Goal: Find contact information: Find contact information

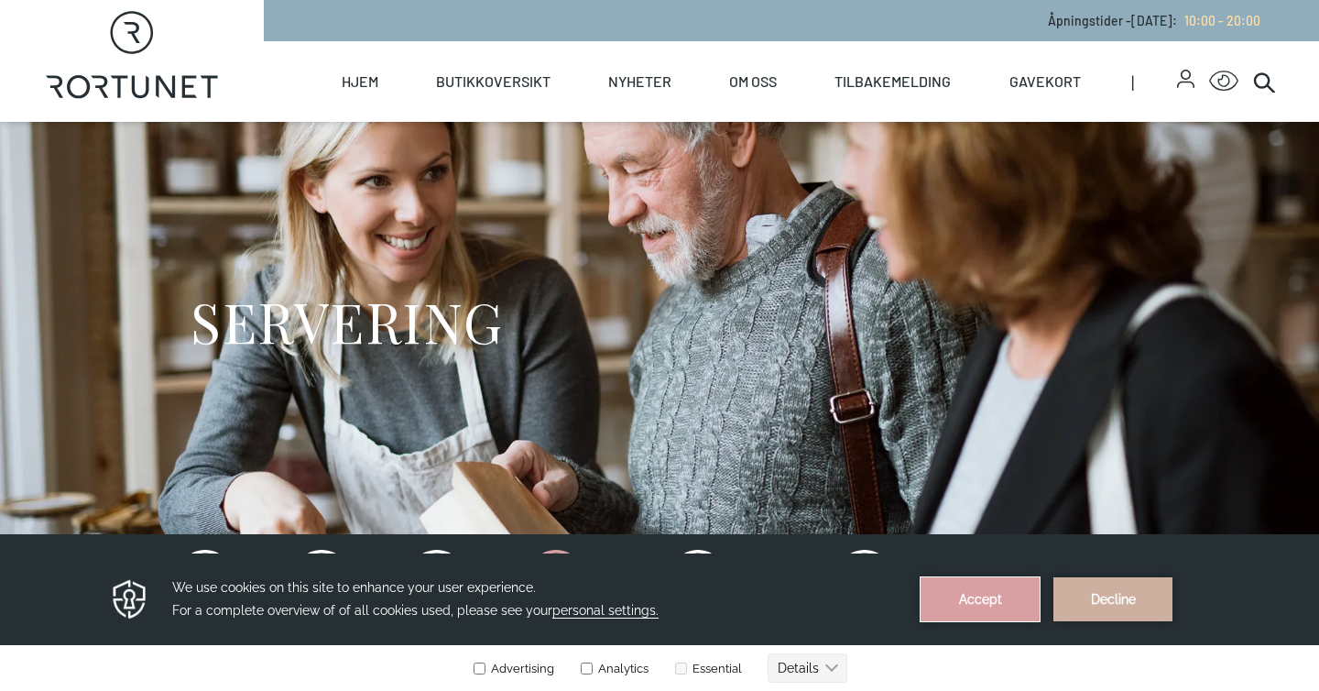
click at [947, 594] on button "Accept" at bounding box center [980, 599] width 119 height 44
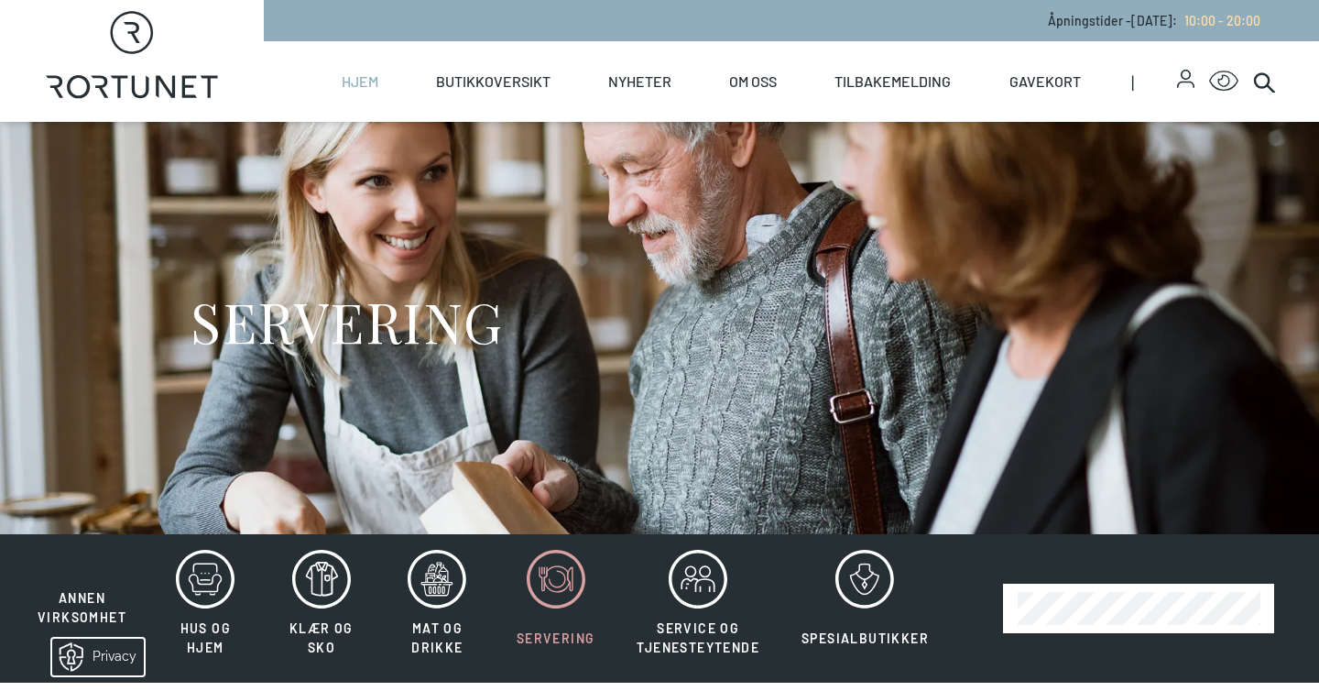
click at [356, 89] on link "Hjem" at bounding box center [360, 81] width 37 height 81
select select "NO"
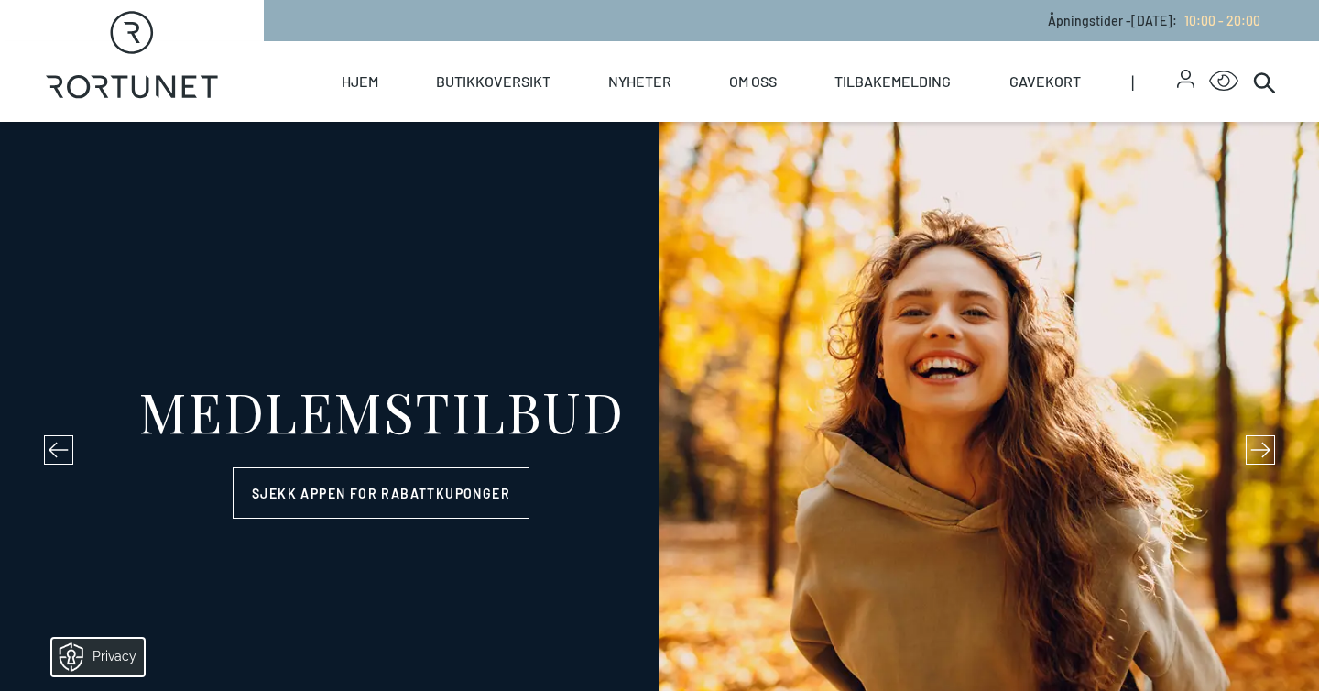
click at [160, 86] on icon "Rortunet" at bounding box center [132, 55] width 173 height 88
select select "NO"
click at [1259, 455] on icon at bounding box center [1260, 450] width 20 height 20
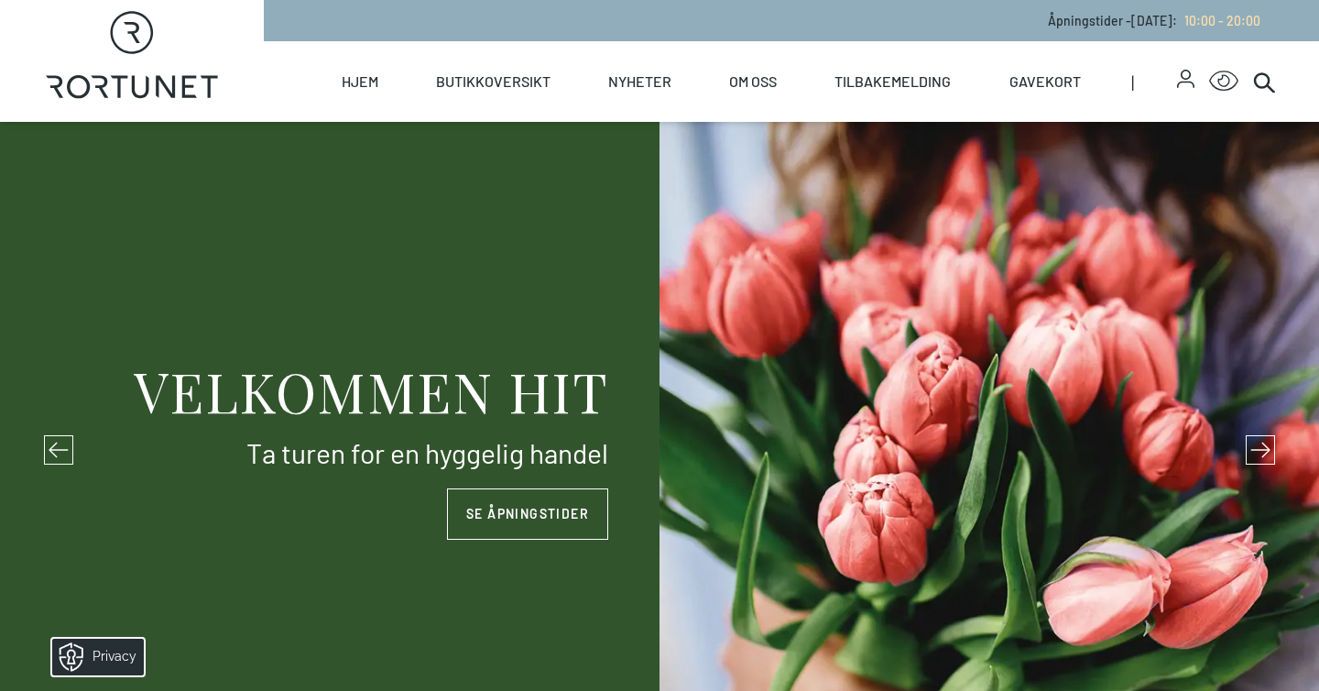
click at [1259, 454] on icon at bounding box center [1260, 450] width 20 height 20
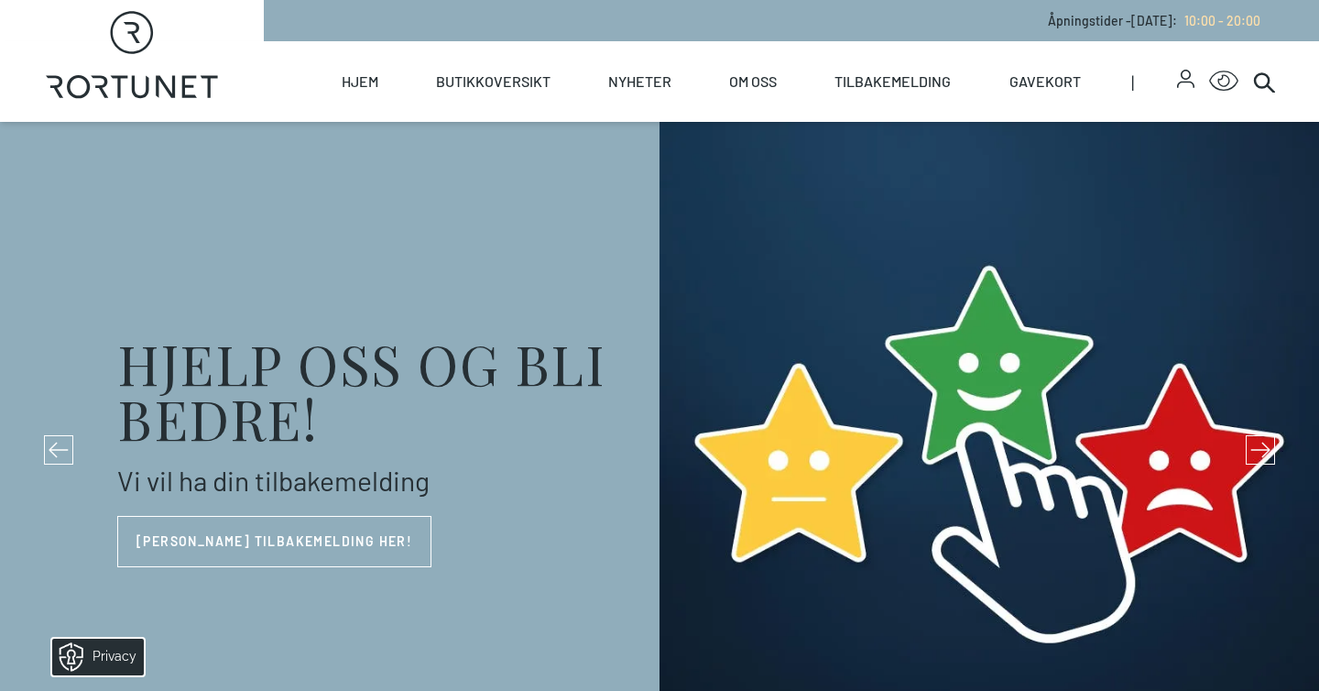
click at [1259, 454] on icon at bounding box center [1260, 450] width 20 height 20
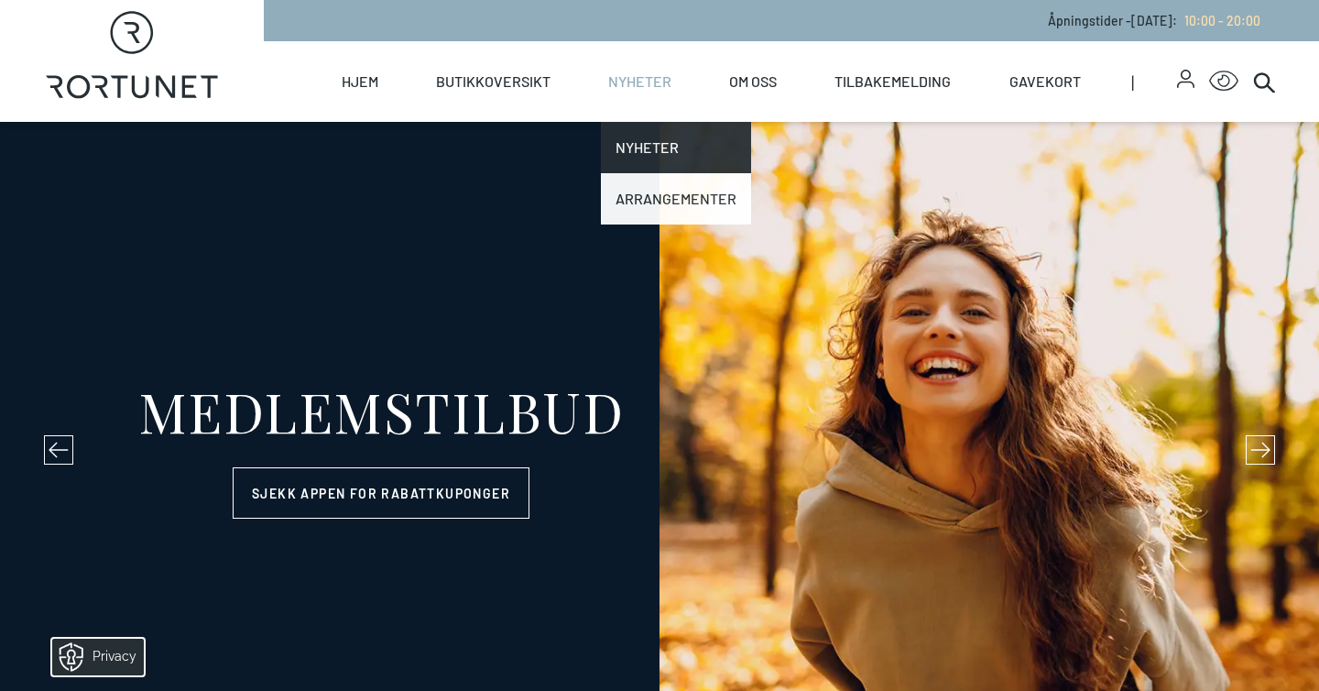
click at [640, 183] on link "Arrangementer" at bounding box center [676, 198] width 150 height 51
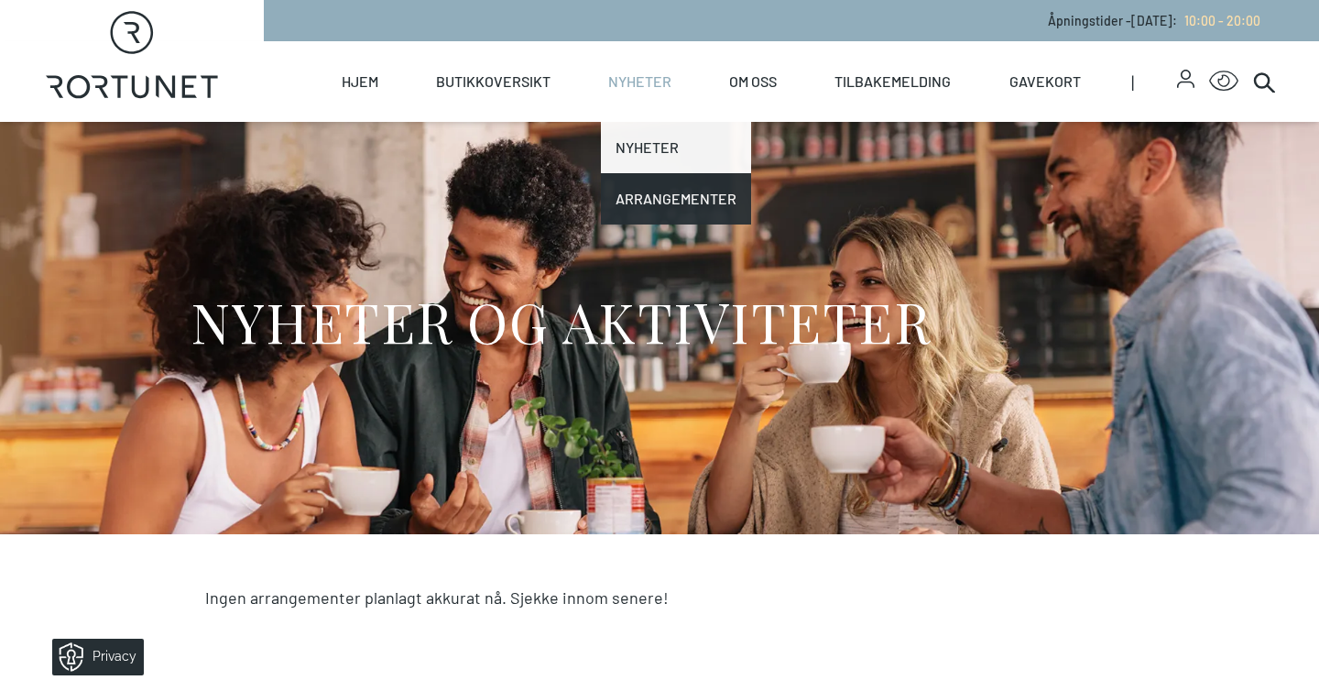
click at [639, 157] on link "Nyheter" at bounding box center [676, 147] width 150 height 51
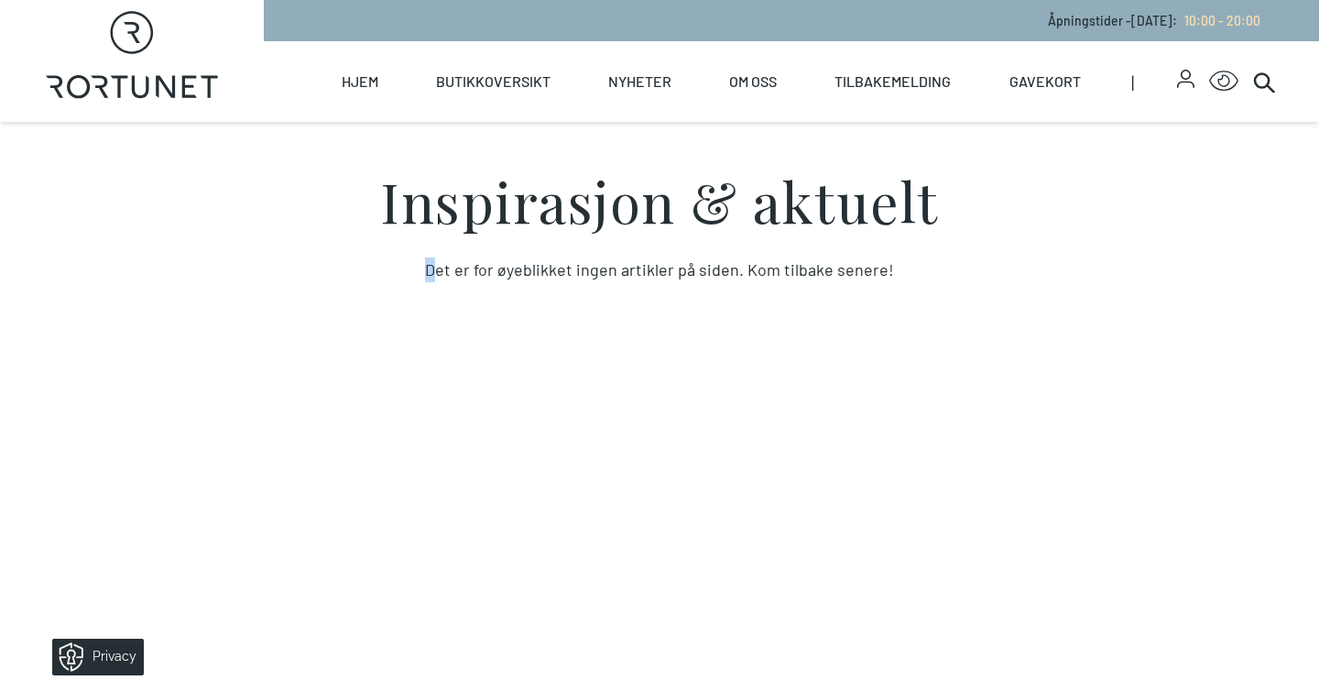
drag, startPoint x: 440, startPoint y: 278, endPoint x: 1019, endPoint y: 237, distance: 581.3
click at [1019, 237] on div "Inspirasjon & aktuelt Det er for øyeblikket ingen artikler på siden. Kom tilbak…" at bounding box center [660, 227] width 938 height 109
click at [604, 328] on section "Inspirasjon & aktuelt Det er for øyeblikket ingen artikler på siden. Kom tilbak…" at bounding box center [659, 465] width 1319 height 687
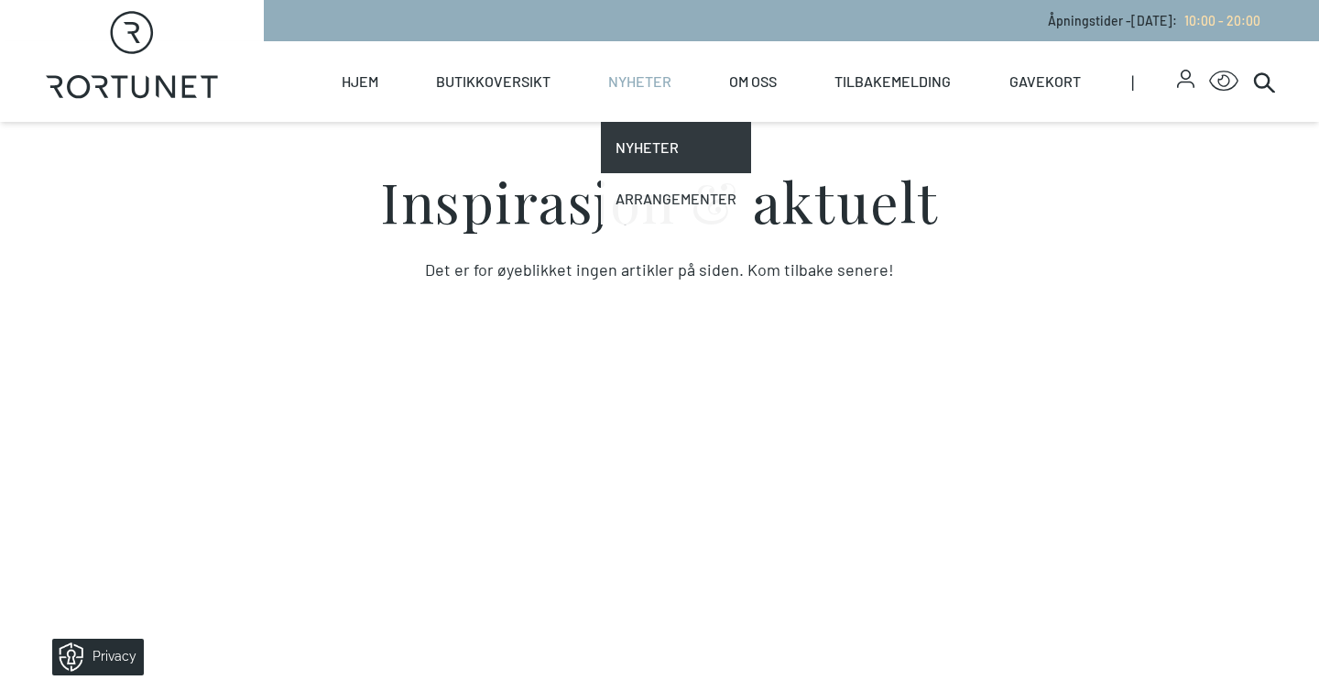
click at [653, 202] on link "Arrangementer" at bounding box center [676, 198] width 150 height 51
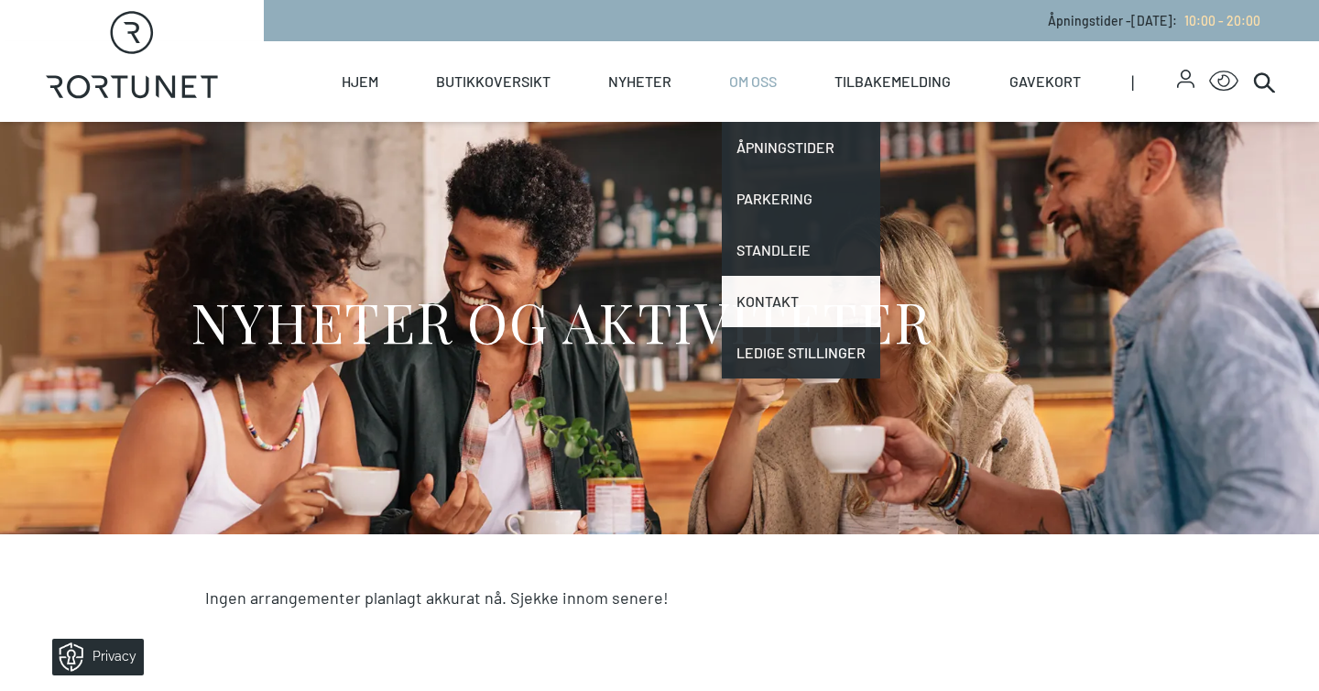
click at [790, 315] on link "Kontakt" at bounding box center [801, 301] width 158 height 51
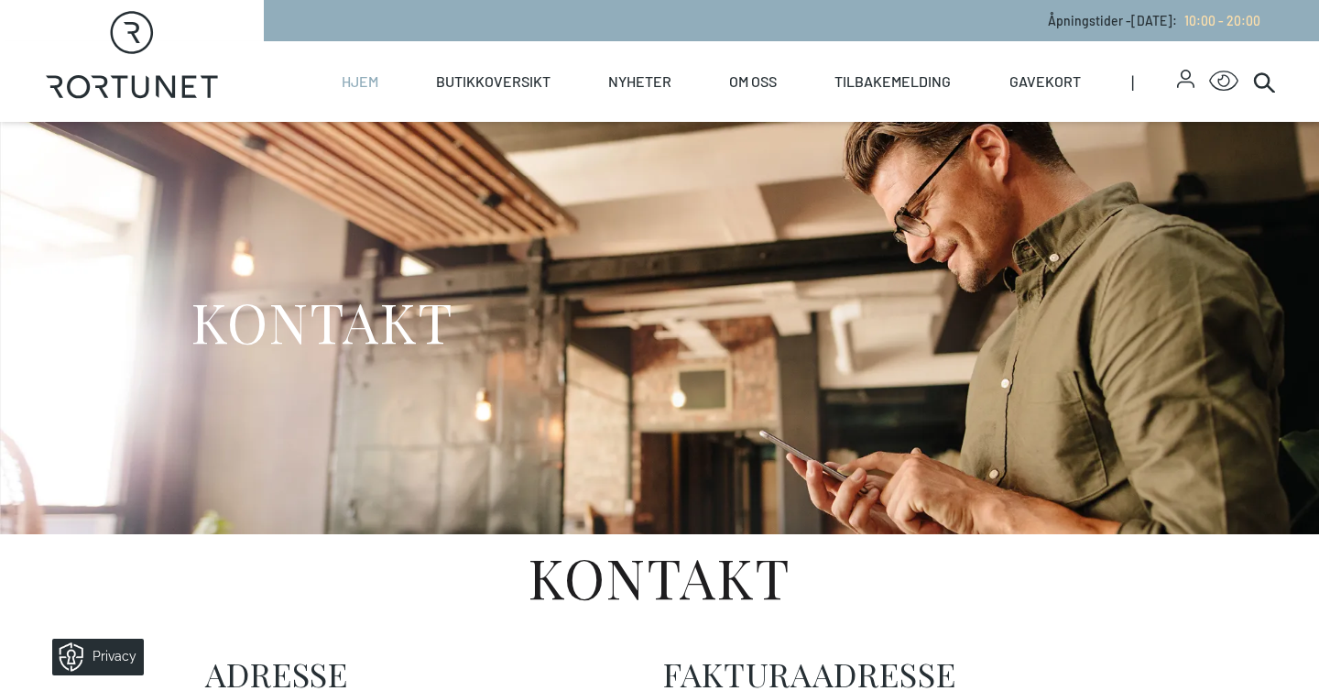
click at [370, 79] on link "Hjem" at bounding box center [360, 81] width 37 height 81
select select "NO"
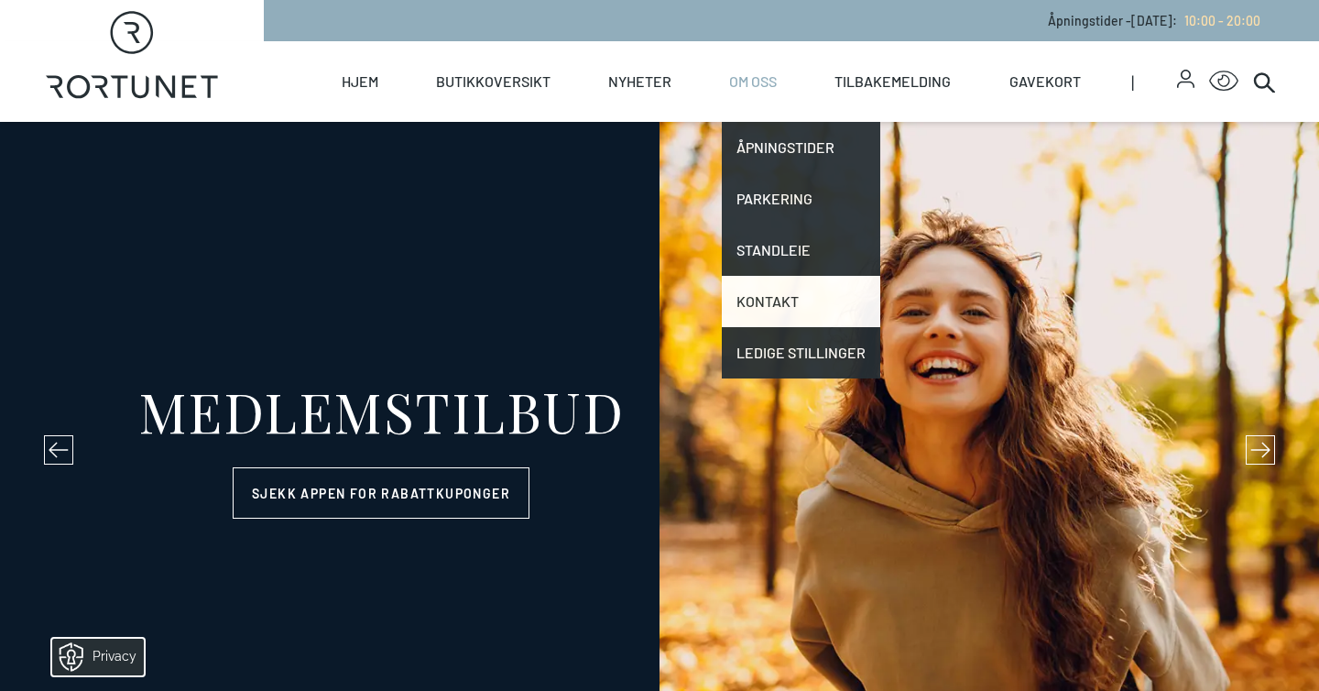
click at [760, 309] on link "Kontakt" at bounding box center [801, 301] width 158 height 51
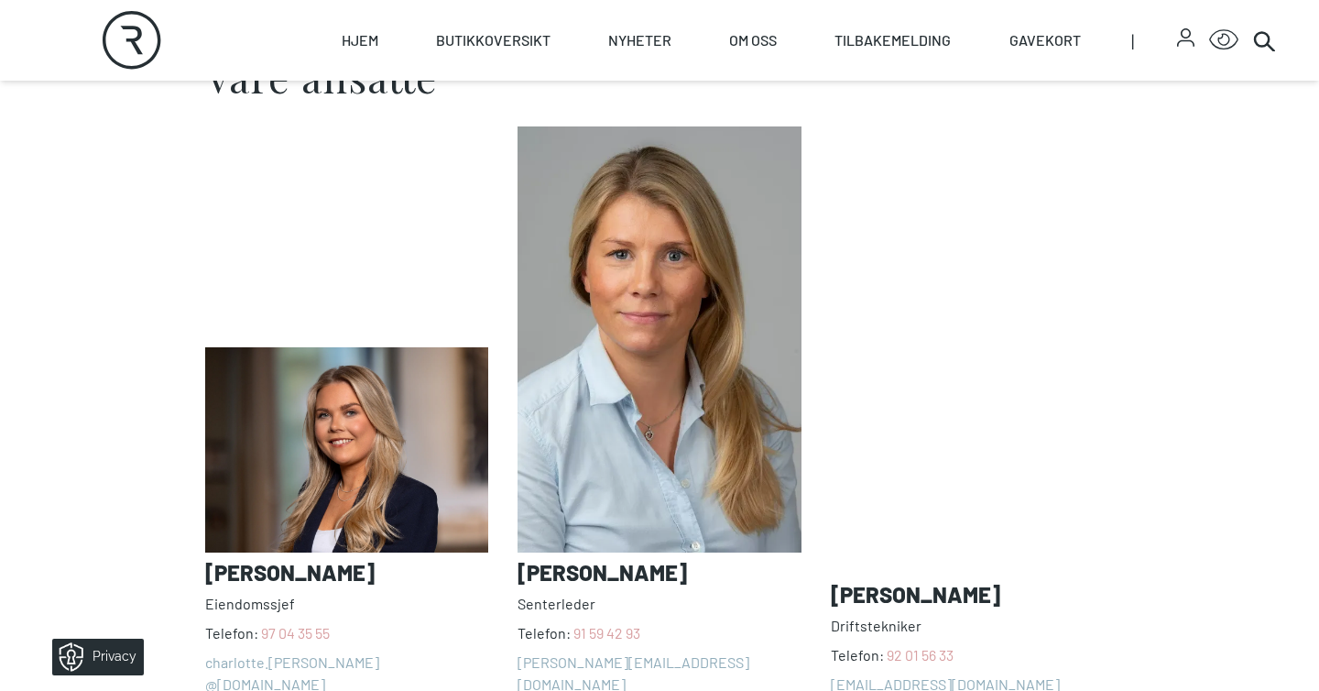
scroll to position [1333, 0]
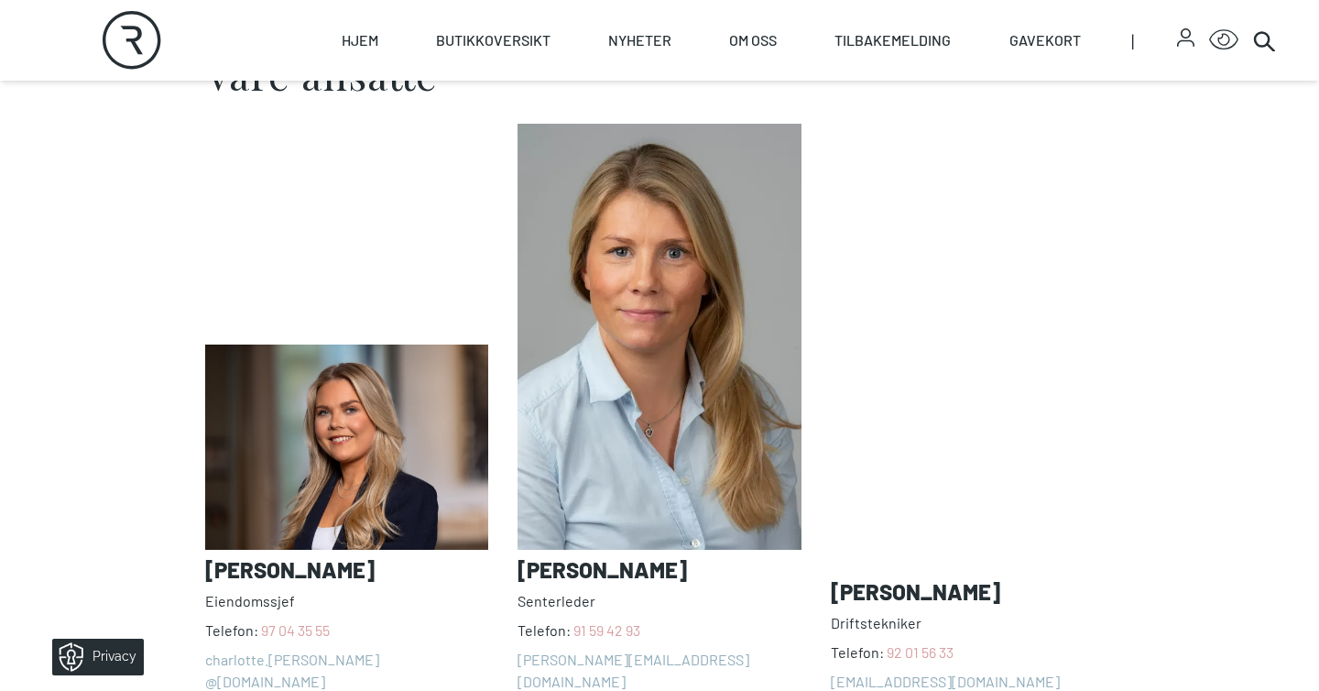
drag, startPoint x: 198, startPoint y: 541, endPoint x: 461, endPoint y: 541, distance: 262.9
click at [461, 541] on div "Våre ansatte [PERSON_NAME] Telefon: [PHONE_NUMBER] charlotte.[PERSON_NAME] @[DO…" at bounding box center [660, 455] width 938 height 803
click at [95, 494] on section "Våre ansatte [PERSON_NAME] Telefon: [PHONE_NUMBER] charlotte.[PERSON_NAME] @[DO…" at bounding box center [659, 456] width 1319 height 906
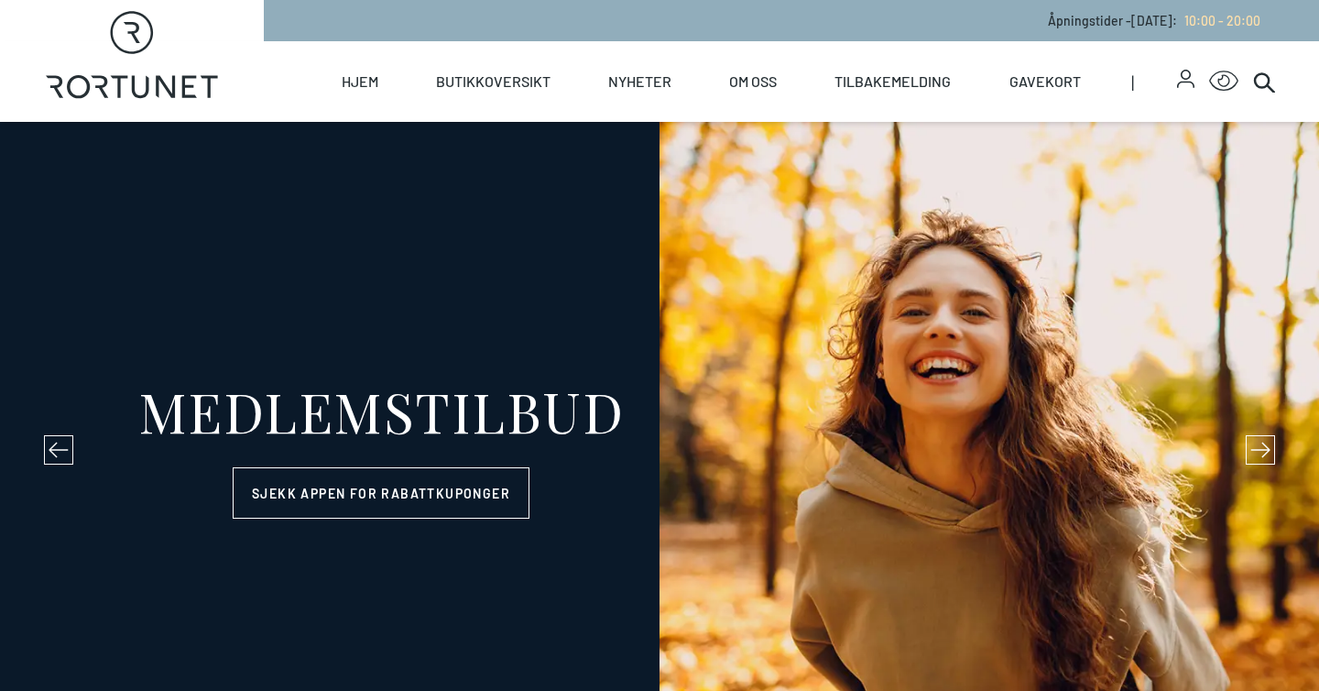
select select "NO"
click at [1178, 81] on icon "button" at bounding box center [1185, 79] width 17 height 18
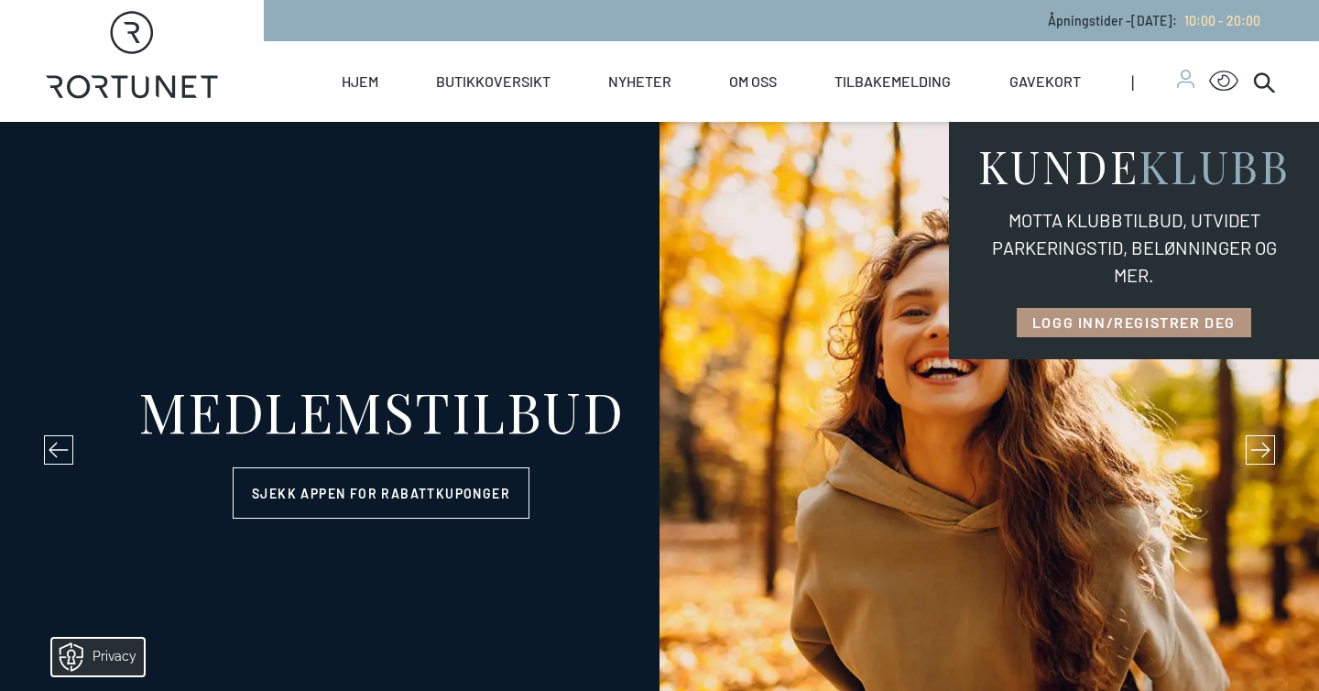
click at [1059, 327] on link "LOGG INN/REGISTRER DEG" at bounding box center [1134, 322] width 234 height 29
select select "NO"
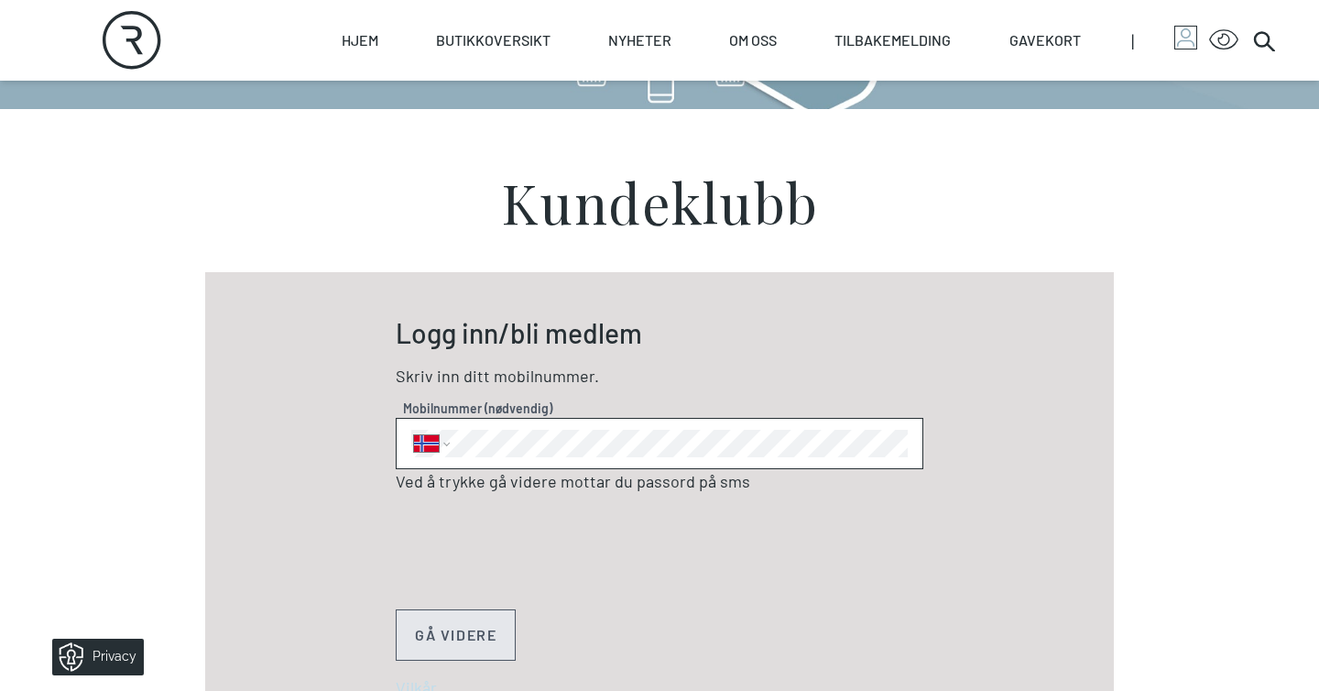
scroll to position [426, 0]
click at [450, 637] on button "GÅ VIDERE" at bounding box center [456, 633] width 120 height 51
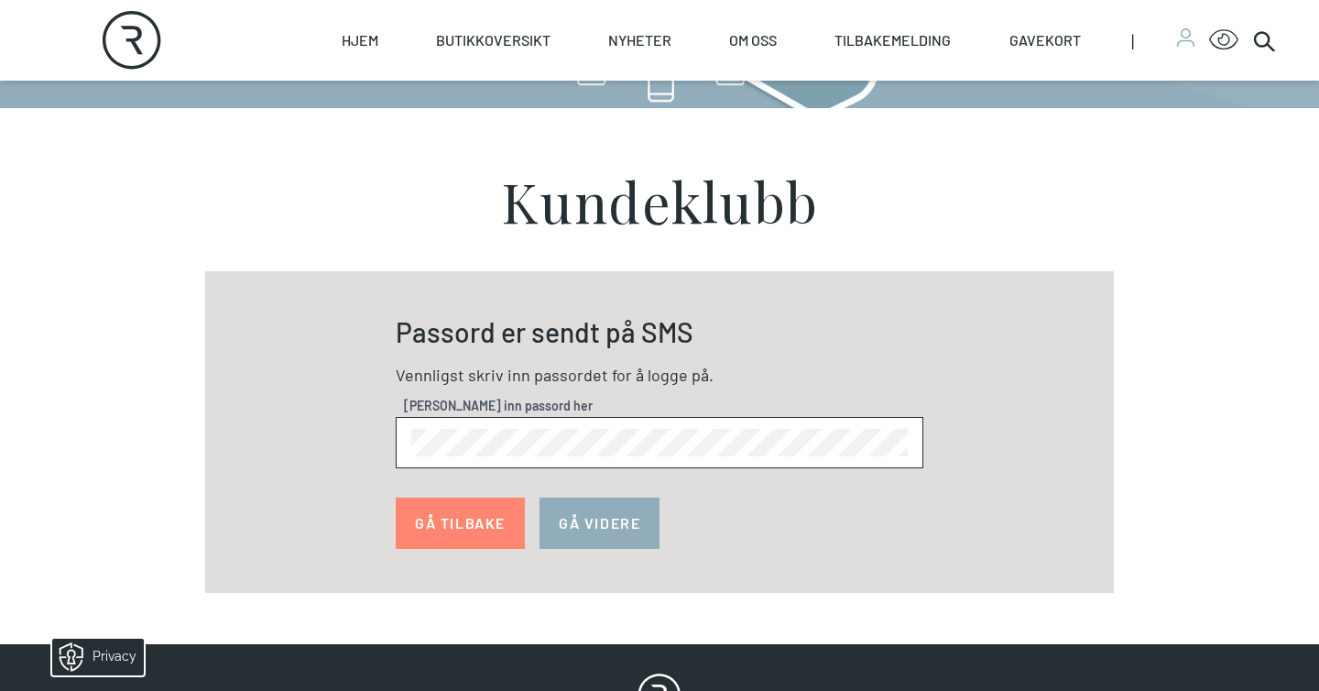
click at [616, 522] on button "GÅ VIDERE" at bounding box center [599, 522] width 120 height 51
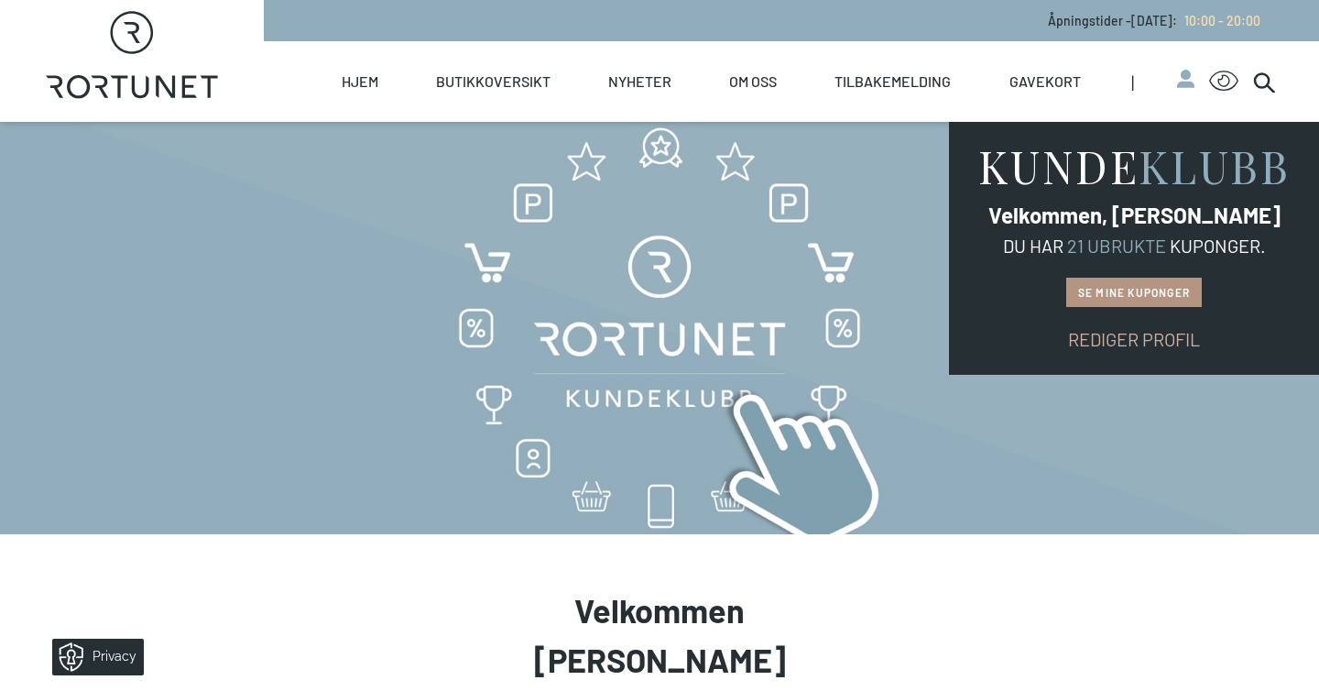
click at [1122, 291] on link "Se mine kuponger" at bounding box center [1134, 292] width 136 height 29
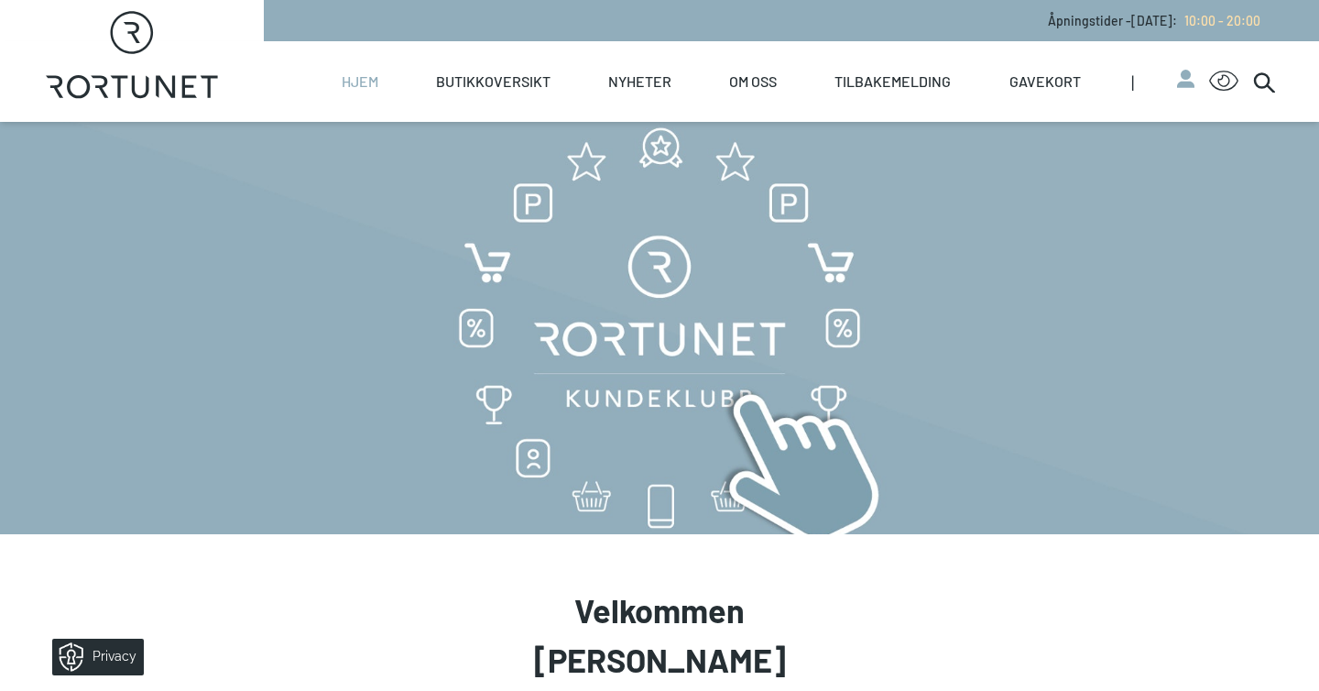
click at [352, 73] on link "Hjem" at bounding box center [360, 81] width 37 height 81
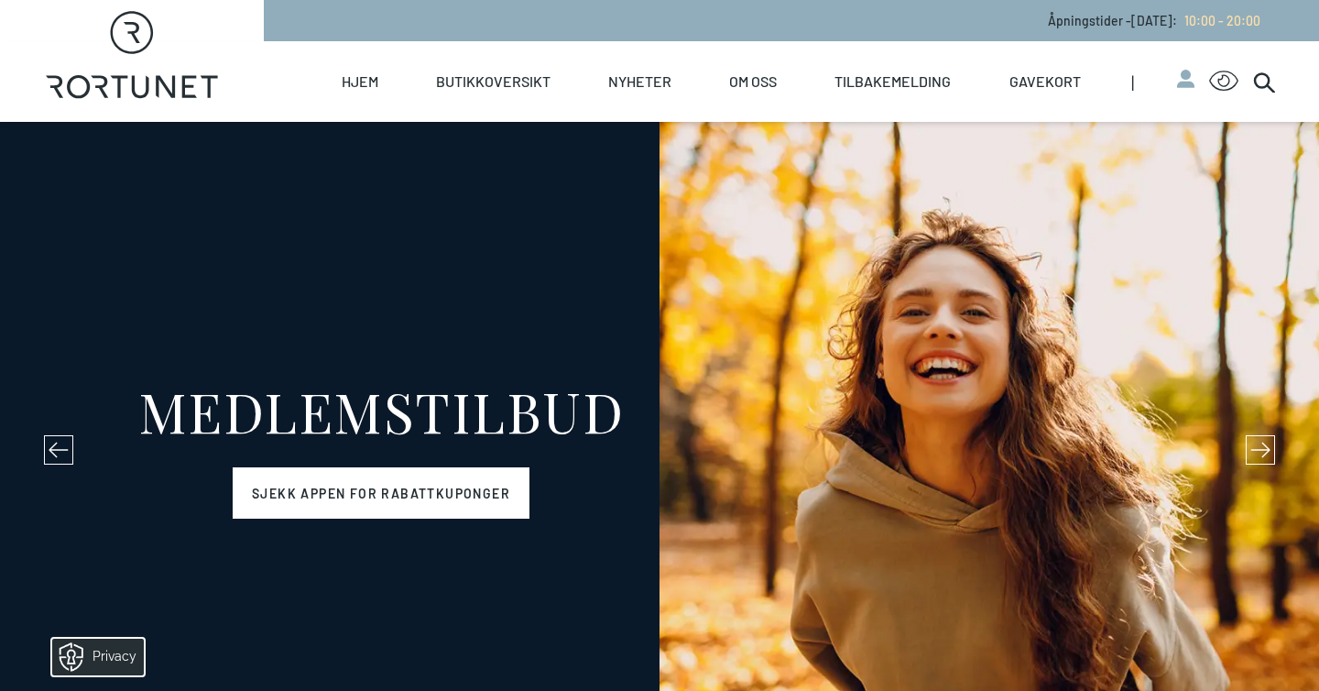
drag, startPoint x: 299, startPoint y: 420, endPoint x: 277, endPoint y: 468, distance: 52.5
click at [277, 468] on div "MEDLEMSTILBUD Sjekk appen for rabattkuponger" at bounding box center [381, 451] width 528 height 136
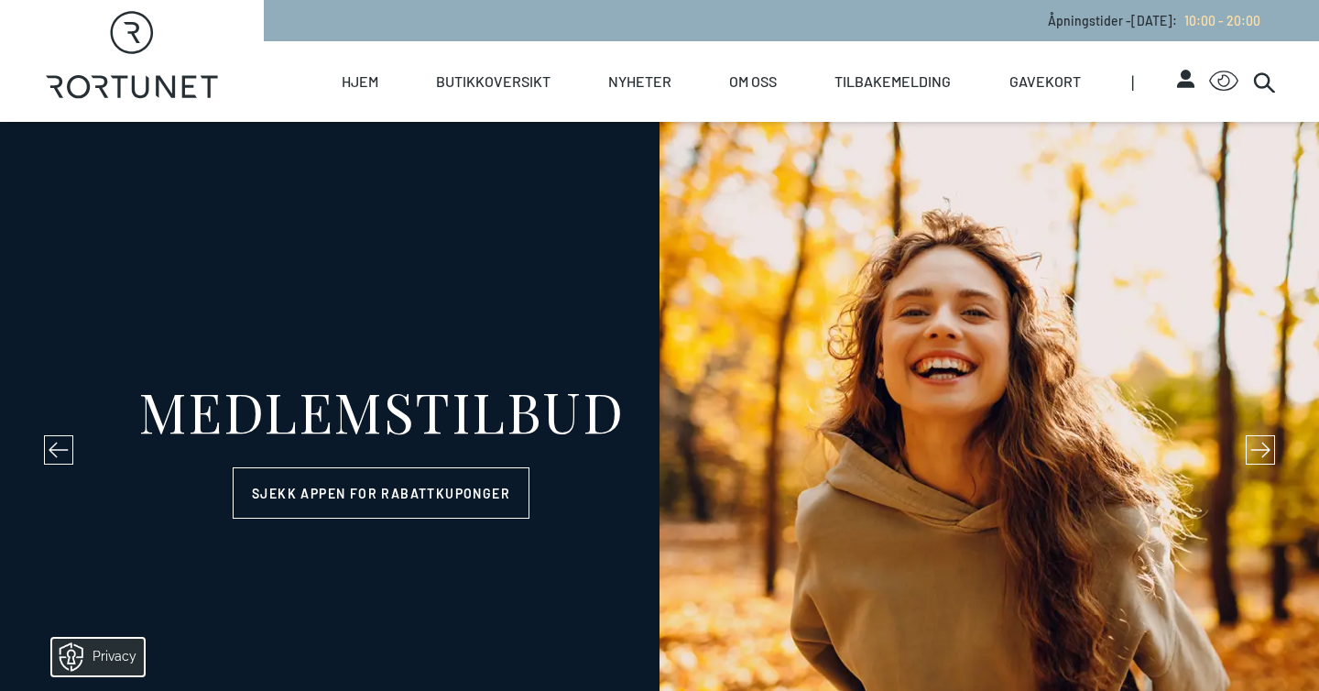
click at [1189, 82] on icon "button" at bounding box center [1185, 85] width 17 height 6
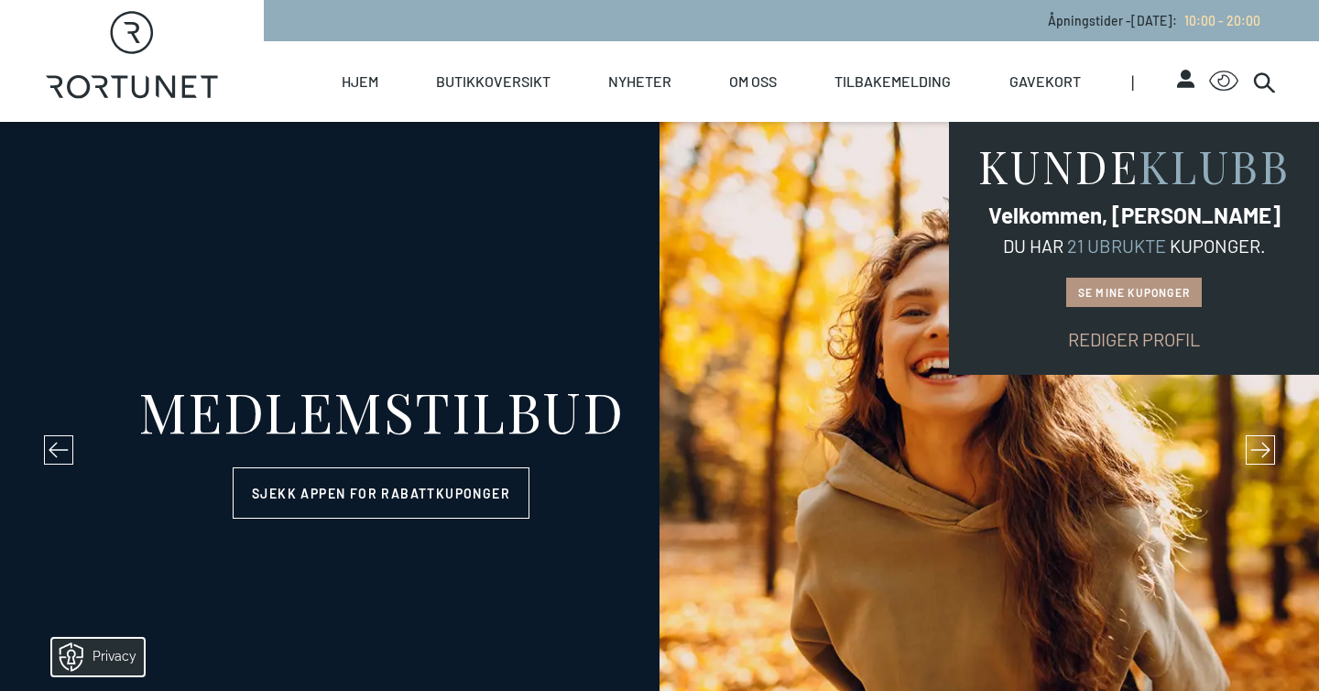
click at [1114, 298] on link "Se mine kuponger" at bounding box center [1134, 292] width 136 height 29
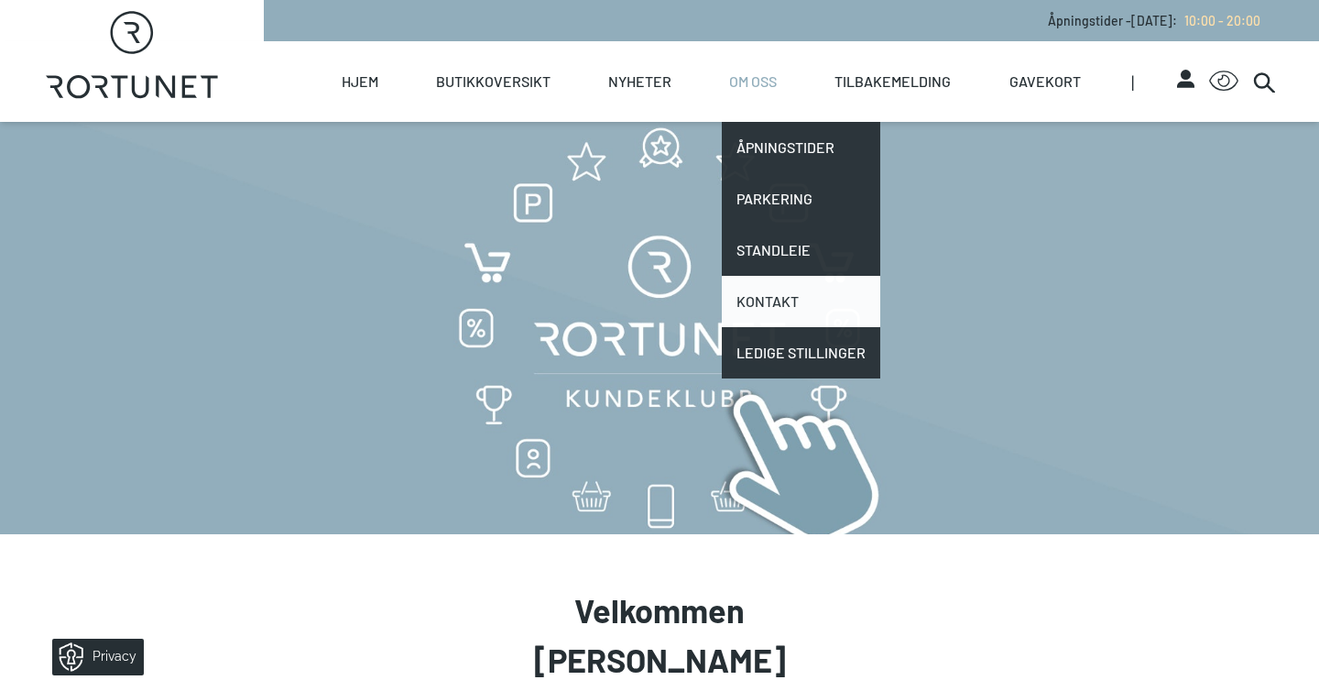
click at [750, 312] on link "Kontakt" at bounding box center [801, 301] width 158 height 51
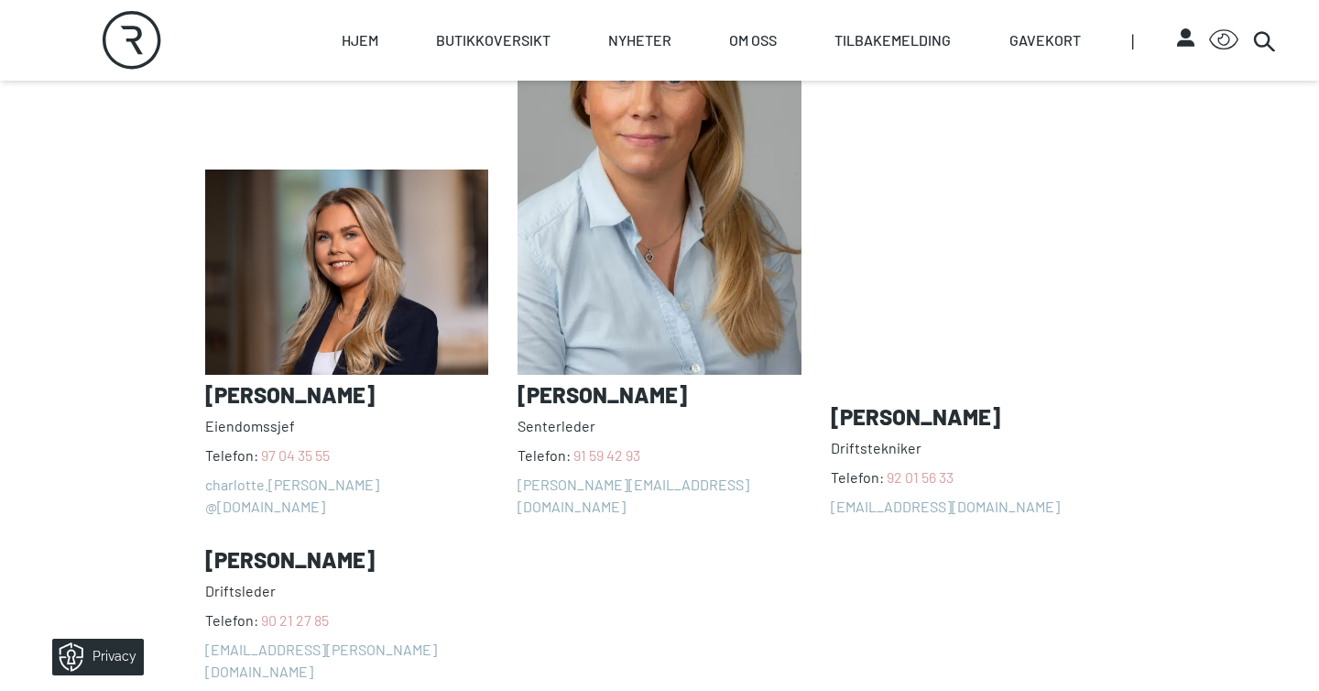
scroll to position [1517, 0]
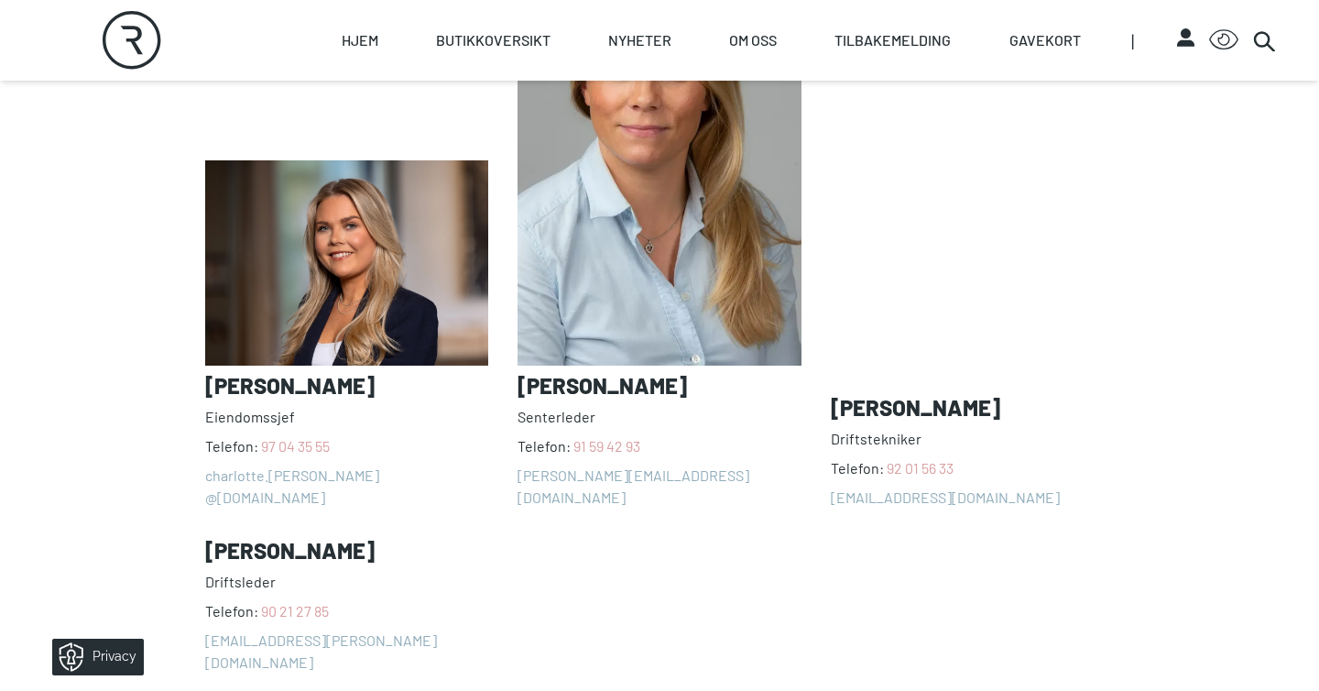
click at [298, 538] on h3 "[PERSON_NAME]" at bounding box center [346, 551] width 283 height 26
copy h3 "[PERSON_NAME]"
click at [906, 395] on h3 "[PERSON_NAME]" at bounding box center [972, 408] width 283 height 26
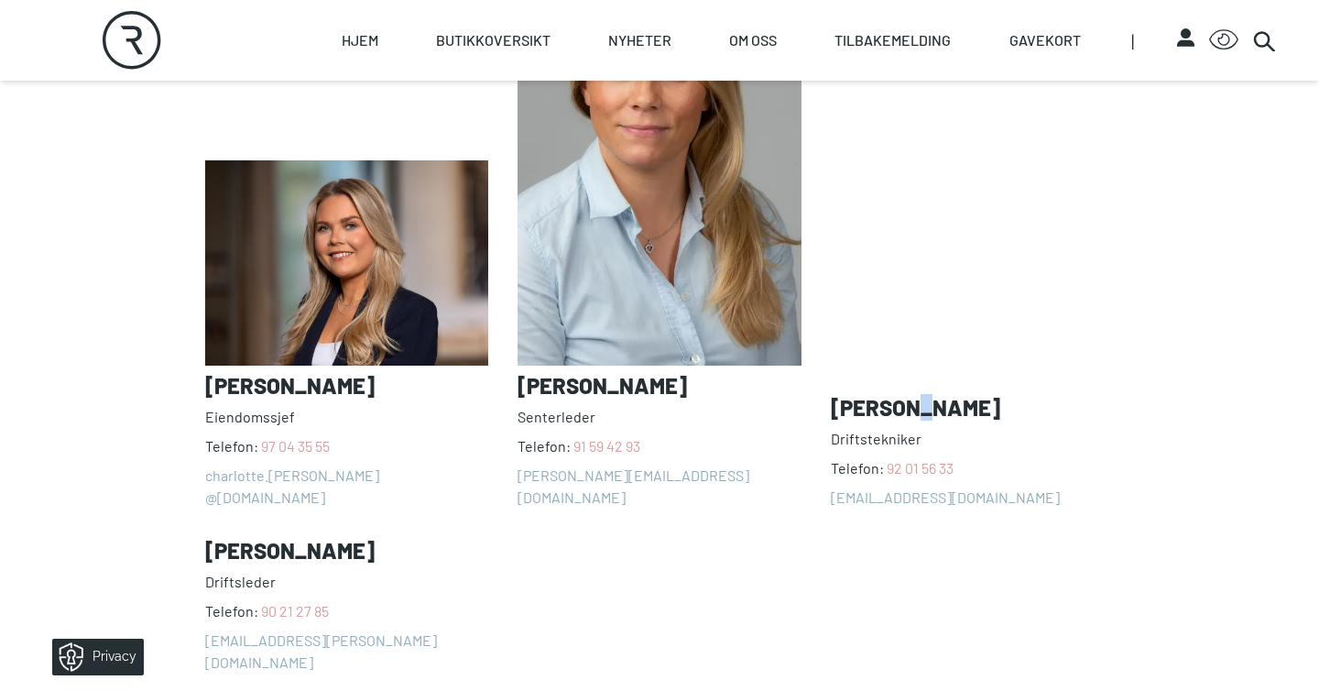
click at [906, 395] on h3 "[PERSON_NAME]" at bounding box center [972, 408] width 283 height 26
copy h3 "[PERSON_NAME]"
